Goal: Task Accomplishment & Management: Use online tool/utility

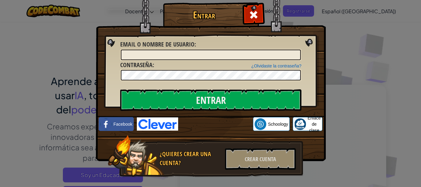
scroll to position [93, 0]
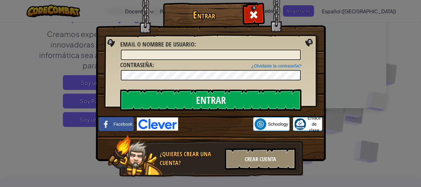
click at [256, 162] on font "Crear cuenta" at bounding box center [260, 159] width 31 height 8
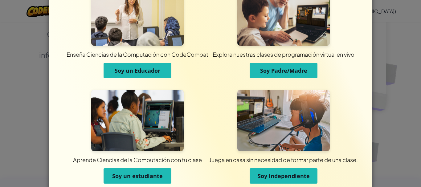
scroll to position [57, 0]
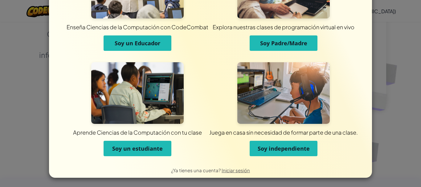
click at [293, 147] on font "Soy independiente" at bounding box center [284, 148] width 52 height 7
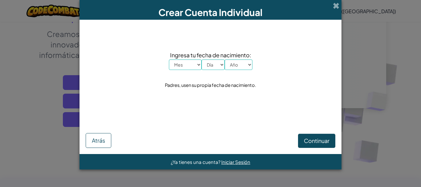
scroll to position [0, 0]
click at [184, 67] on select "Mes Enero Febrero Marzo Abril Mayonesa Junio Julio Agosto Septiembre Octubre No…" at bounding box center [185, 65] width 33 height 10
click at [169, 60] on select "Mes Enero Febrero Marzo Abril Mayonesa Junio Julio Agosto Septiembre Octubre No…" at bounding box center [185, 65] width 33 height 10
click at [217, 64] on select "Día 1 2 3 4 5 6 7 8 9 10 11 12 13 14 15 16 17 18 19 20 21 22 23 24 25 26 27 28 …" at bounding box center [213, 65] width 23 height 10
drag, startPoint x: 184, startPoint y: 69, endPoint x: 193, endPoint y: 60, distance: 13.3
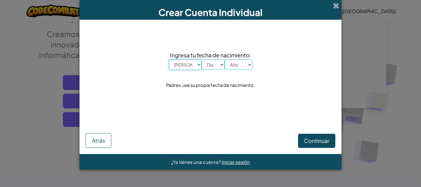
click at [184, 69] on select "Mes Enero Febrero Marzo Abril Mayonesa Junio Julio Agosto Septiembre Octubre No…" at bounding box center [185, 65] width 33 height 10
click at [194, 60] on select "Mes Enero Febrero Marzo Abril Mayonesa Junio Julio Agosto Septiembre Octubre No…" at bounding box center [185, 65] width 33 height 10
click at [195, 62] on select "Mes Enero Febrero Marzo Abril Mayonesa Junio Julio Agosto Septiembre Octubre No…" at bounding box center [185, 65] width 33 height 10
select select "8"
click at [169, 60] on select "Mes Enero Febrero Marzo Abril Mayonesa Junio Julio Agosto Septiembre Octubre No…" at bounding box center [185, 65] width 33 height 10
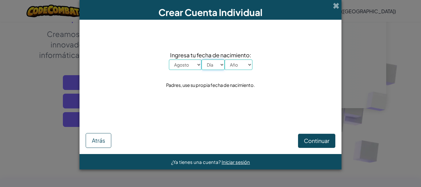
drag, startPoint x: 210, startPoint y: 62, endPoint x: 210, endPoint y: 59, distance: 3.1
click at [210, 62] on select "Día 1 2 3 4 5 6 7 8 9 10 11 12 13 14 15 16 17 18 19 20 21 22 23 24 25 26 27 28 …" at bounding box center [213, 65] width 23 height 10
select select "2"
click at [202, 60] on select "Día 1 2 3 4 5 6 7 8 9 10 11 12 13 14 15 16 17 18 19 20 21 22 23 24 25 26 27 28 …" at bounding box center [213, 65] width 23 height 10
click at [240, 64] on select "Año 2025 2024 2023 2022 2021 2020 2019 2018 2017 2016 2015 2014 2013 2012 2011 …" at bounding box center [239, 65] width 28 height 10
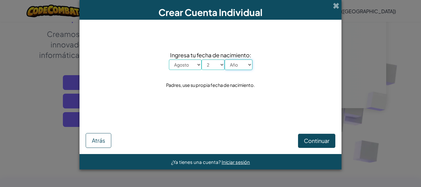
select select "2011"
click at [225, 60] on select "Año 2025 2024 2023 2022 2021 2020 2019 2018 2017 2016 2015 2014 2013 2012 2011 …" at bounding box center [239, 65] width 28 height 10
click at [316, 136] on button "Continuar" at bounding box center [316, 141] width 37 height 14
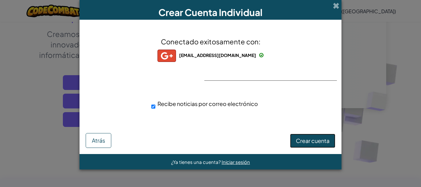
click at [313, 139] on font "Crear cuenta" at bounding box center [313, 140] width 34 height 7
click at [308, 138] on font "Crear cuenta" at bounding box center [313, 140] width 34 height 7
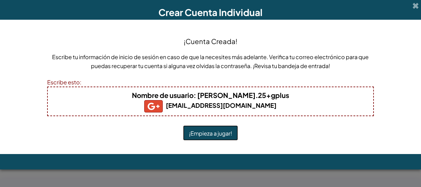
click at [205, 131] on font "¡Empieza a jugar!" at bounding box center [210, 133] width 43 height 7
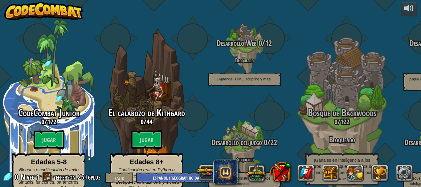
select select "es-419"
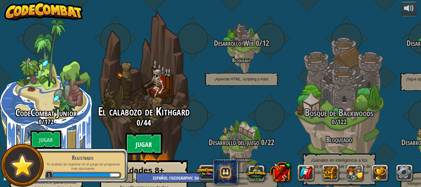
click at [140, 133] on btn "Jugar" at bounding box center [143, 144] width 37 height 22
select select "es-419"
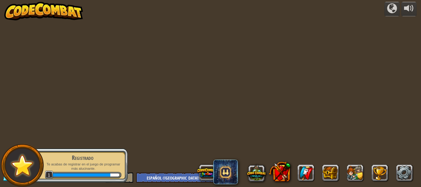
select select "es-419"
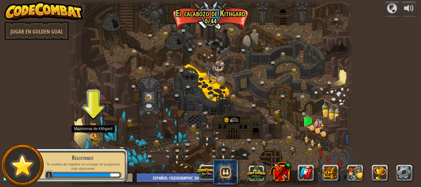
click at [91, 135] on img at bounding box center [93, 129] width 6 height 14
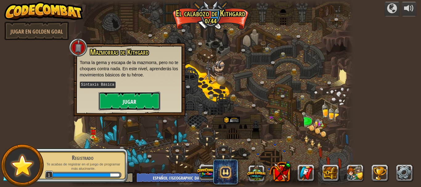
click at [120, 99] on button "Jugar" at bounding box center [130, 101] width 62 height 19
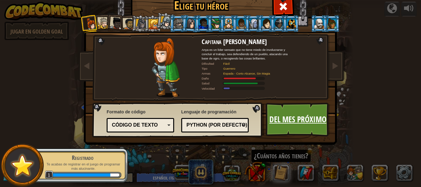
click at [282, 122] on font "Del mes próximo" at bounding box center [298, 119] width 57 height 11
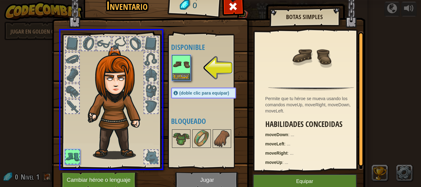
drag, startPoint x: 180, startPoint y: 69, endPoint x: 125, endPoint y: 110, distance: 68.8
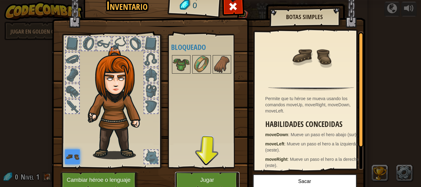
click at [224, 175] on button "Jugar" at bounding box center [207, 180] width 64 height 17
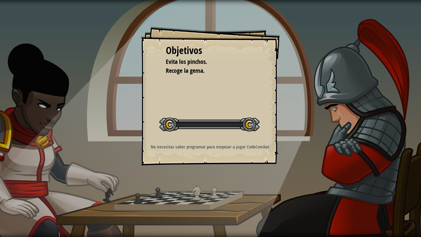
click at [211, 187] on div "Objetivos Evita los pinchos. Recoge la gema. Iniciar nivel Error cargando del s…" at bounding box center [210, 118] width 421 height 237
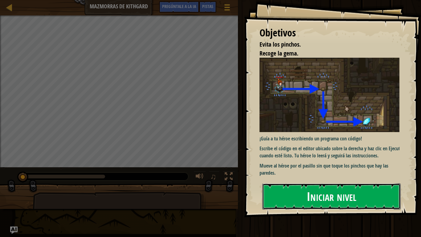
click at [289, 187] on button "Iniciar nivel" at bounding box center [332, 196] width 138 height 26
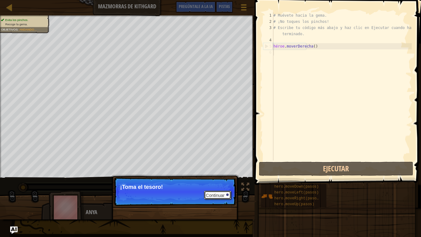
drag, startPoint x: 213, startPoint y: 193, endPoint x: 215, endPoint y: 184, distance: 9.1
click at [215, 187] on p "Continuar ¡Toma el tesoro!" at bounding box center [175, 191] width 122 height 28
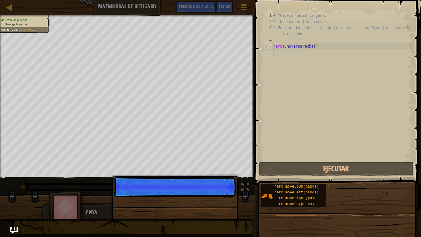
scroll to position [3, 0]
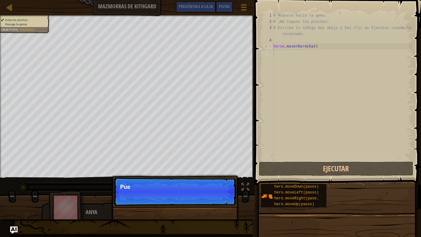
drag, startPoint x: 199, startPoint y: 189, endPoint x: 203, endPoint y: 188, distance: 3.6
click at [202, 187] on p "Continuar Pue" at bounding box center [175, 191] width 122 height 28
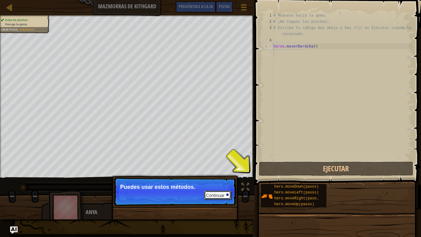
click at [218, 187] on font "Continuar" at bounding box center [215, 195] width 19 height 5
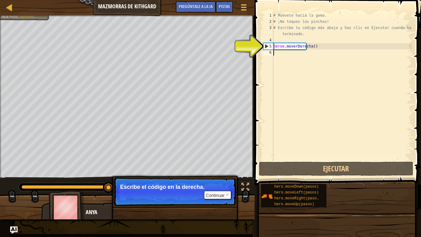
click at [280, 56] on div "# Muévete hacia la gema. # ¡No toques los pinchos! # Escribe tu código más abaj…" at bounding box center [342, 92] width 140 height 160
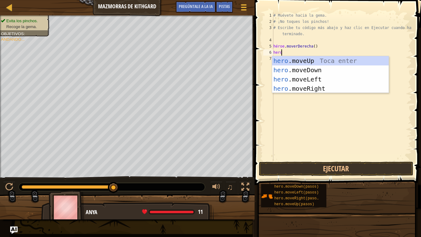
type textarea "heroe"
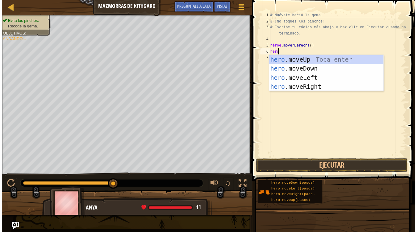
scroll to position [3, 0]
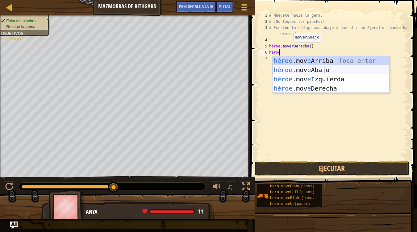
click at [324, 70] on div "héroe .mov e Arriba Toca enter héroe .mov e Abajo Toca Enter héroe .mov e Izqui…" at bounding box center [330, 84] width 117 height 56
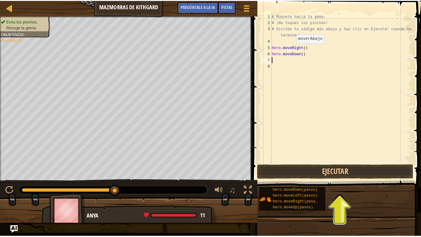
scroll to position [3, 0]
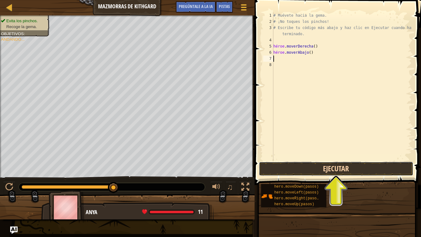
click at [376, 171] on button "Ejecutar" at bounding box center [336, 169] width 155 height 14
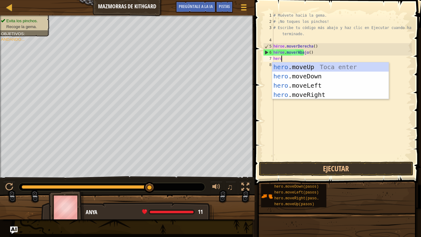
scroll to position [3, 0]
type textarea "heroe"
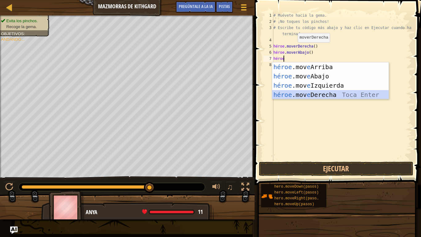
click at [329, 92] on div "héroe .mov e Arriba Toca enter héroe .mov e Abajo Toca Enter héroe .mov e Izqui…" at bounding box center [330, 90] width 117 height 56
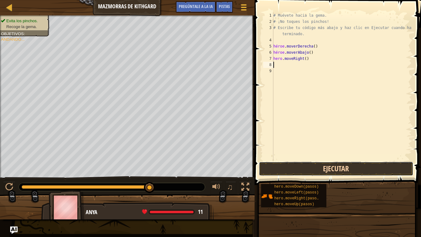
click at [344, 169] on button "Ejecutar" at bounding box center [336, 169] width 155 height 14
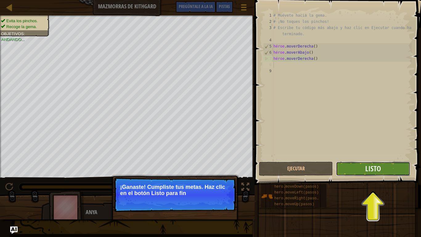
click at [404, 167] on button "Listo" at bounding box center [373, 169] width 74 height 14
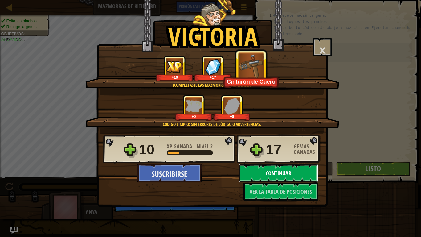
click at [283, 172] on font "Continuar" at bounding box center [279, 173] width 26 height 8
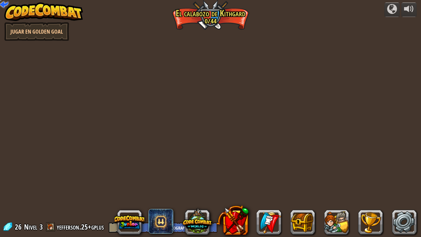
select select "es-419"
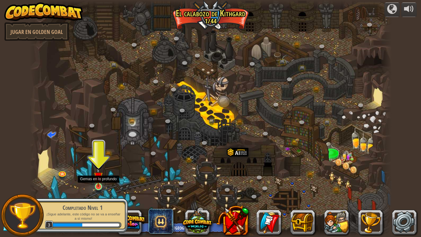
click at [99, 186] on img at bounding box center [98, 176] width 9 height 21
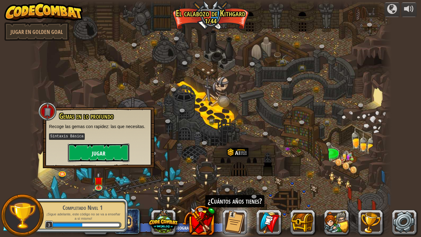
click at [105, 157] on button "Jugar" at bounding box center [99, 152] width 62 height 19
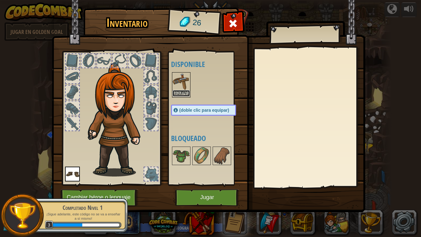
click at [178, 91] on button "Equipar" at bounding box center [181, 93] width 17 height 6
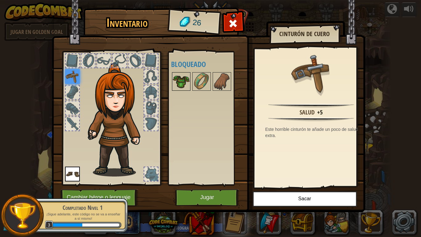
click at [175, 89] on img at bounding box center [181, 81] width 17 height 17
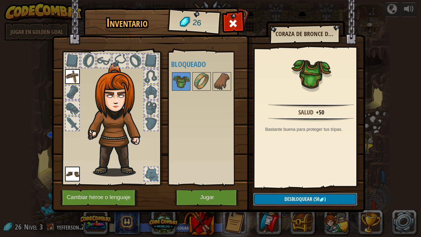
click at [336, 187] on button "Desbloquear (50 )" at bounding box center [306, 199] width 104 height 13
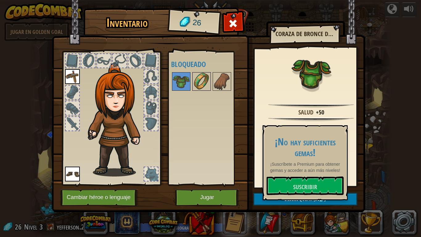
click at [198, 86] on img at bounding box center [201, 81] width 17 height 17
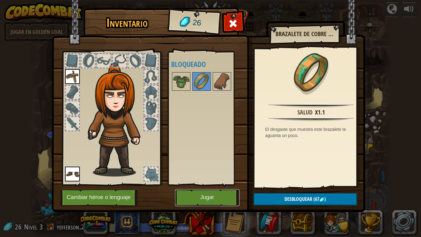
drag, startPoint x: 220, startPoint y: 195, endPoint x: 229, endPoint y: 190, distance: 9.9
click at [221, 187] on button "Jugar" at bounding box center [207, 197] width 64 height 17
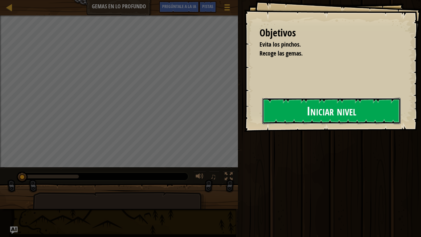
click at [279, 103] on button "Iniciar nivel" at bounding box center [332, 111] width 138 height 26
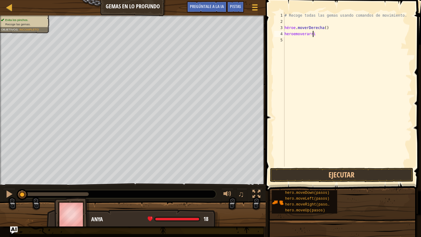
scroll to position [3, 2]
type textarea "heroemoverarriba"
type textarea "h"
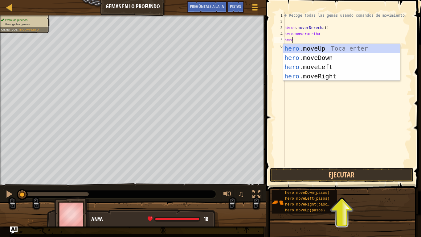
type textarea "heroe"
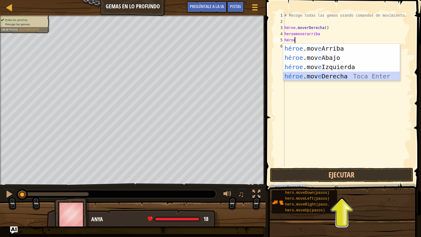
click at [339, 80] on div "héroe .mov e Arriba Toca enter héroe .mov e Abajo Toca Enter héroe .mov e Izqui…" at bounding box center [341, 72] width 117 height 56
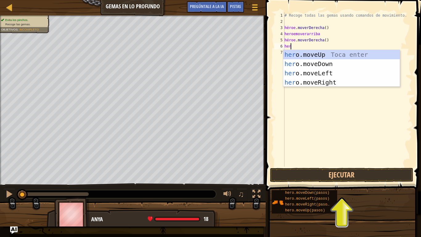
type textarea "heroe"
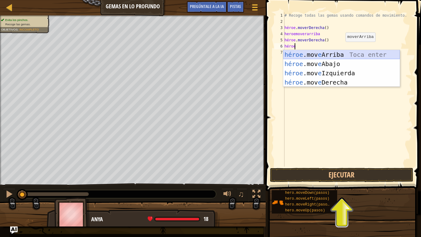
click at [344, 59] on div "héroe .mov e Arriba Toca enter héroe .mov e Abajo Toca Enter héroe .mov e Izqui…" at bounding box center [341, 78] width 117 height 56
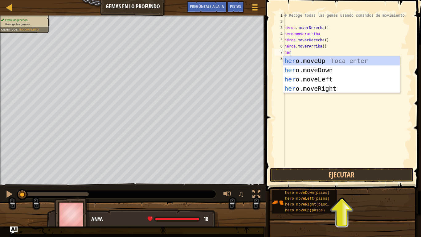
type textarea "heroe"
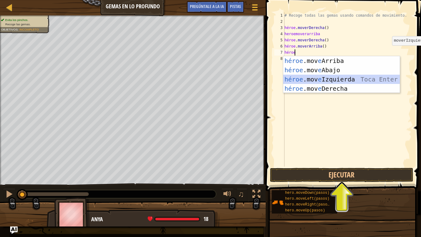
click at [356, 77] on div "héroe .mov e Arriba Toca enter héroe .mov e Abajo Toca Enter héroe .mov e Izqui…" at bounding box center [341, 84] width 117 height 56
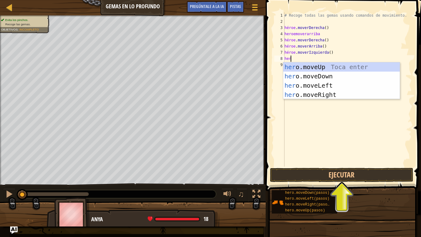
type textarea "heroe"
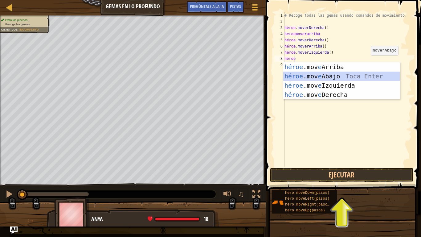
click at [311, 72] on div "héroe .mov e Arriba Toca enter héroe .mov e Abajo Toca Enter héroe .mov e Izqui…" at bounding box center [341, 90] width 117 height 56
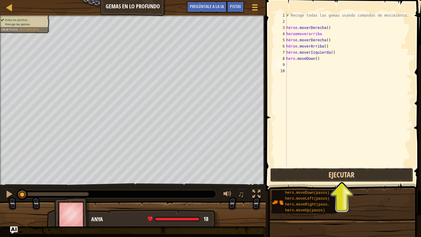
click at [377, 174] on button "Ejecutar" at bounding box center [342, 175] width 144 height 14
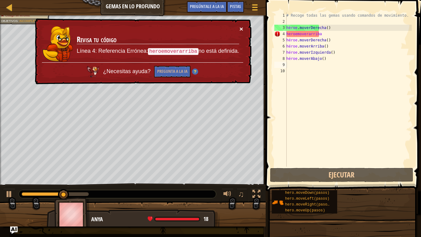
click at [241, 27] on font "×" at bounding box center [242, 28] width 4 height 7
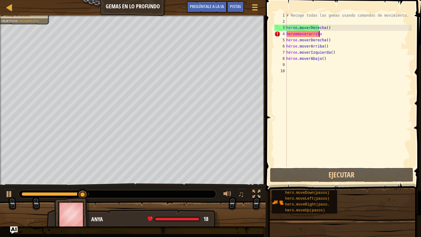
click at [325, 34] on div "# Recoge todas las gemas usando comandos de movimiento. héroe . [PERSON_NAME] (…" at bounding box center [348, 95] width 127 height 167
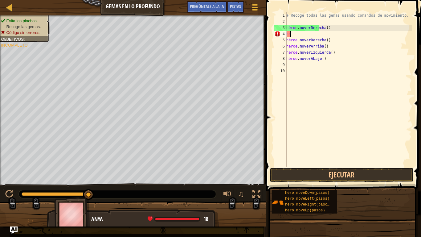
type textarea "h"
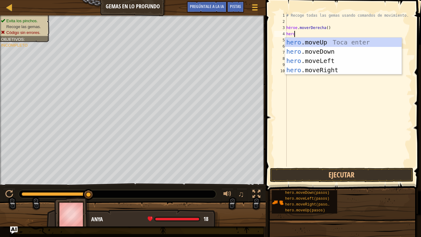
scroll to position [3, 0]
type textarea "heroe"
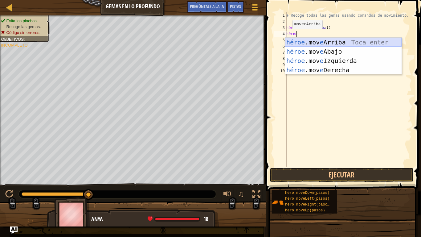
click at [296, 43] on div "héroe .mov e Arriba Toca enter héroe .mov e Abajo Toca Enter héroe .mov e Izqui…" at bounding box center [343, 66] width 117 height 56
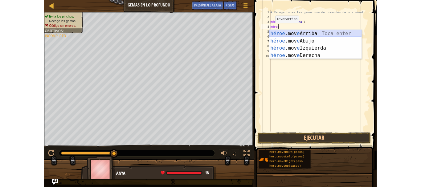
scroll to position [3, 0]
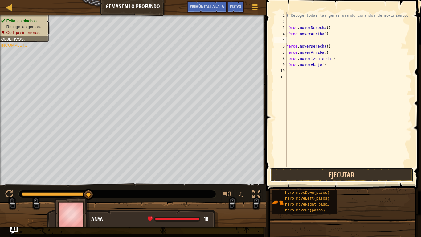
click at [341, 171] on button "Ejecutar" at bounding box center [342, 175] width 144 height 14
